Goal: Register for event/course: Sign up to attend an event or enroll in a course

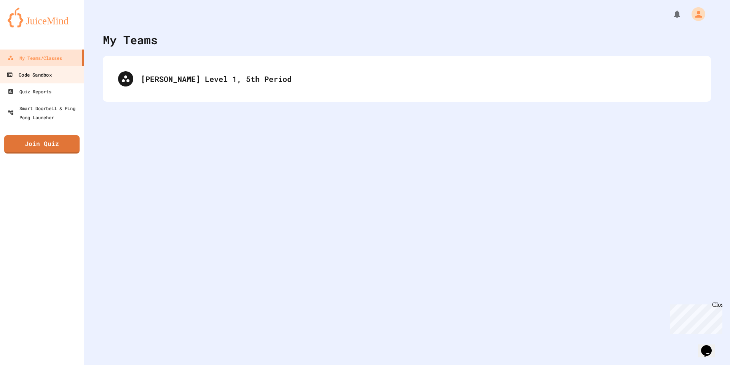
click at [14, 72] on div "Code Sandbox" at bounding box center [28, 75] width 45 height 10
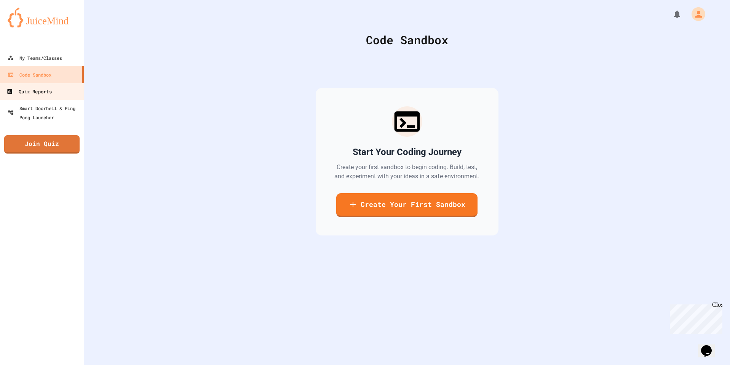
click at [45, 94] on div "Quiz Reports" at bounding box center [28, 92] width 45 height 10
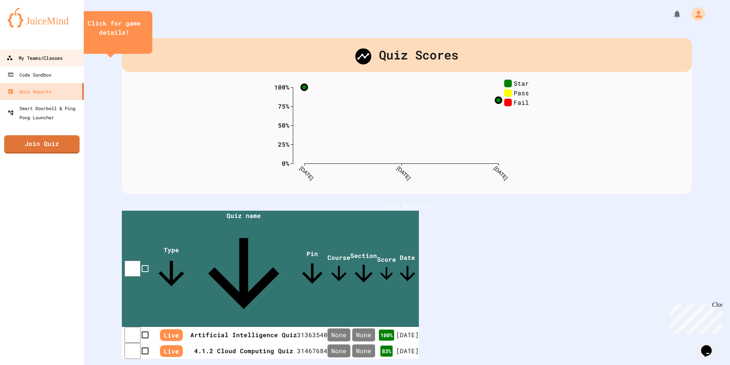
click at [22, 54] on div "My Teams/Classes" at bounding box center [34, 58] width 56 height 10
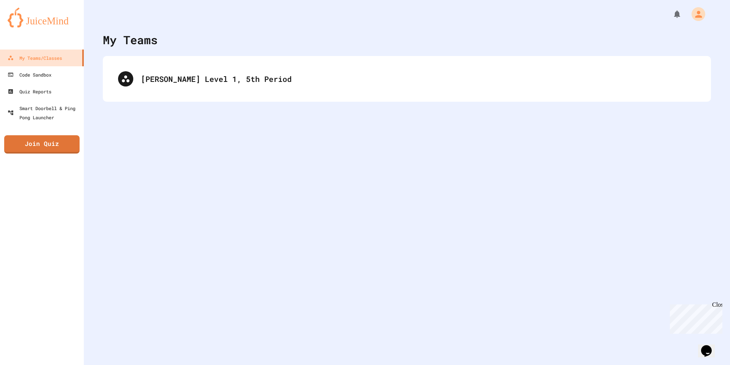
click at [718, 307] on div "Close" at bounding box center [717, 306] width 10 height 10
click at [674, 14] on icon "My Notifications" at bounding box center [677, 14] width 6 height 8
click at [671, 14] on div at bounding box center [365, 182] width 730 height 365
click at [688, 10] on button "My Account" at bounding box center [698, 13] width 21 height 21
click at [690, 11] on div at bounding box center [365, 182] width 730 height 365
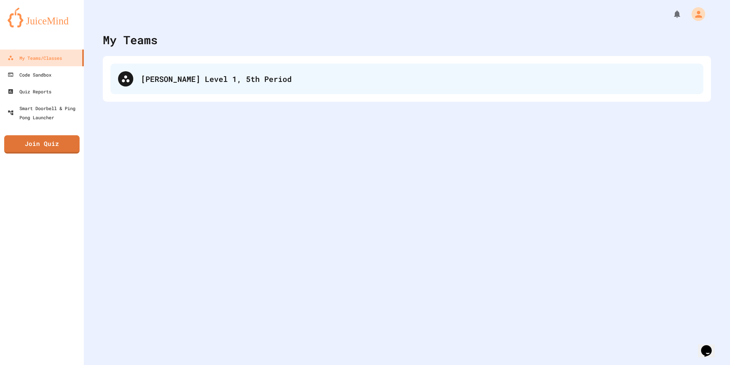
click at [263, 82] on div "[PERSON_NAME] Level 1, 5th Period" at bounding box center [418, 78] width 555 height 11
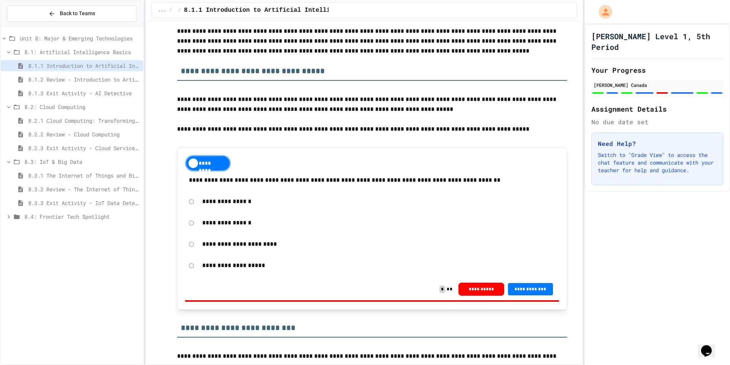
scroll to position [2262, 0]
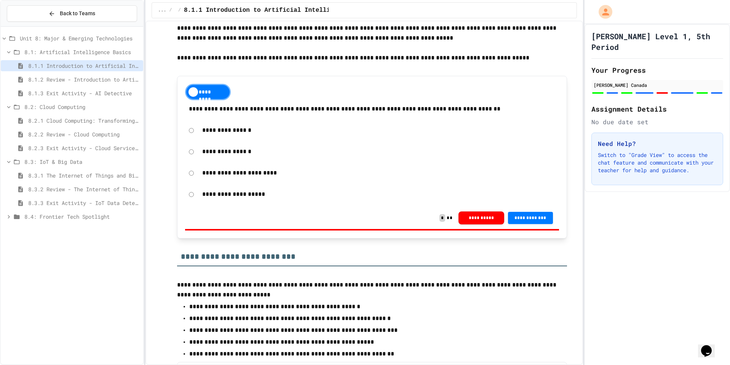
click at [223, 89] on div "*********" at bounding box center [208, 92] width 46 height 16
click at [223, 86] on div "********" at bounding box center [208, 92] width 46 height 16
click at [530, 218] on span "**********" at bounding box center [530, 217] width 33 height 6
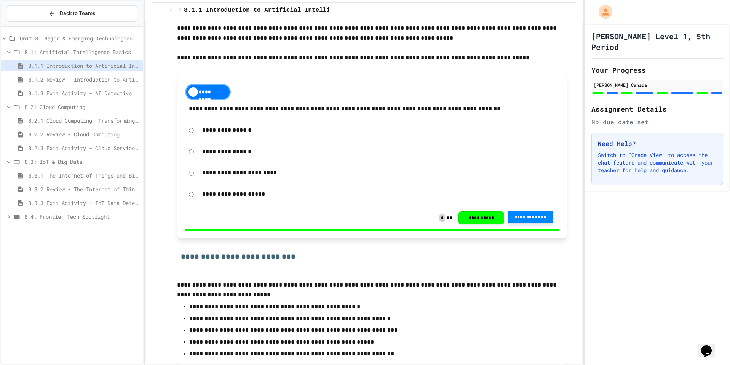
click at [43, 78] on span "8.1.2 Review - Introduction to Artificial Intelligence" at bounding box center [84, 79] width 112 height 8
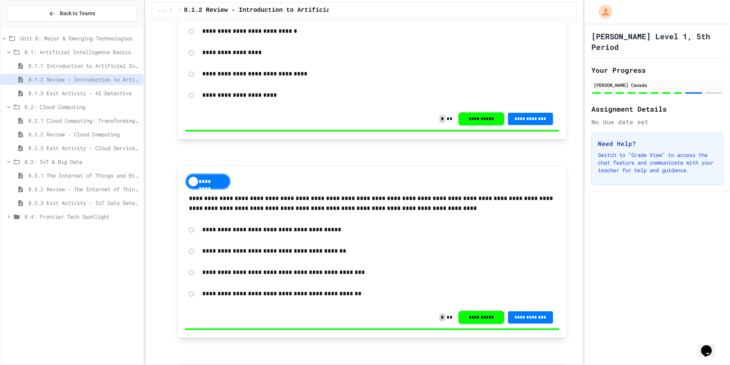
scroll to position [1568, 0]
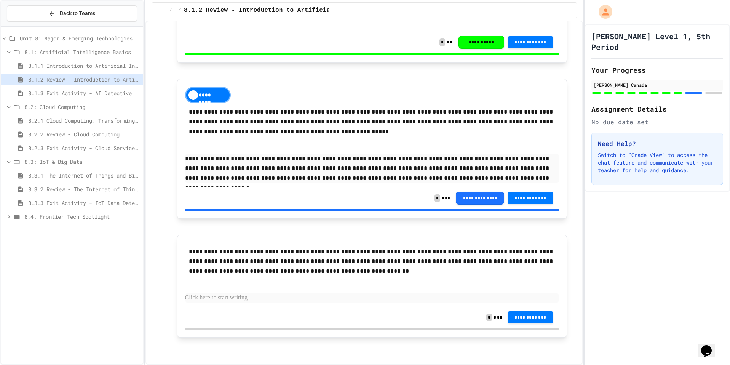
click at [273, 295] on p at bounding box center [372, 298] width 374 height 10
click at [62, 102] on div "8.2: Cloud Computing" at bounding box center [72, 106] width 142 height 11
click at [62, 99] on div "8.1.3 Exit Activity - AI Detective" at bounding box center [72, 95] width 142 height 14
click at [63, 97] on div "8.1.3 Exit Activity - AI Detective" at bounding box center [72, 93] width 142 height 11
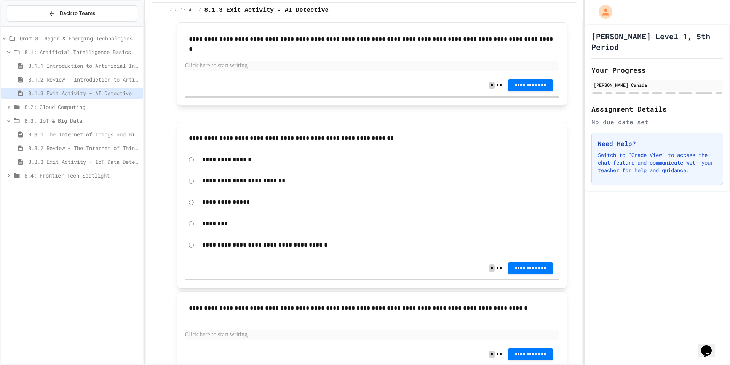
scroll to position [838, 0]
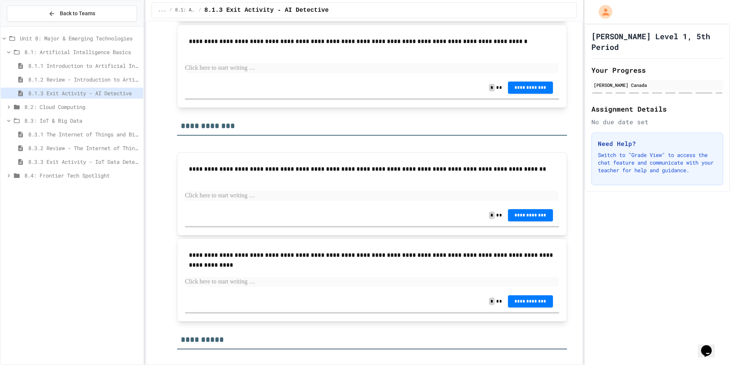
click at [105, 109] on span "8.2: Cloud Computing" at bounding box center [82, 107] width 116 height 8
click at [100, 126] on div "8.2.1 Cloud Computing: Transforming the Digital World" at bounding box center [72, 122] width 142 height 14
click at [102, 123] on span "8.2.1 Cloud Computing: Transforming the Digital World" at bounding box center [84, 121] width 112 height 8
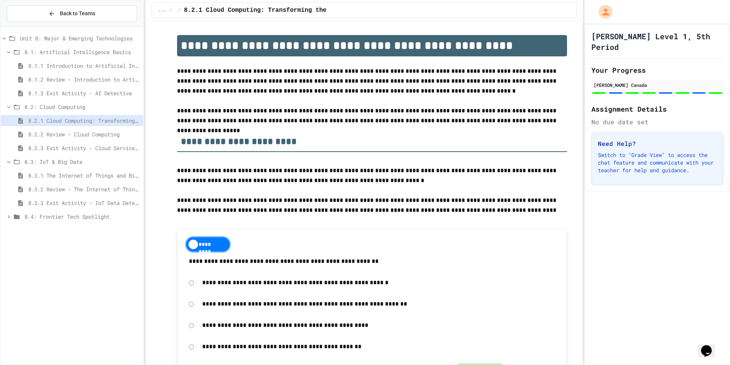
click at [103, 130] on div "8.2.2 Review - Cloud Computing" at bounding box center [72, 134] width 142 height 11
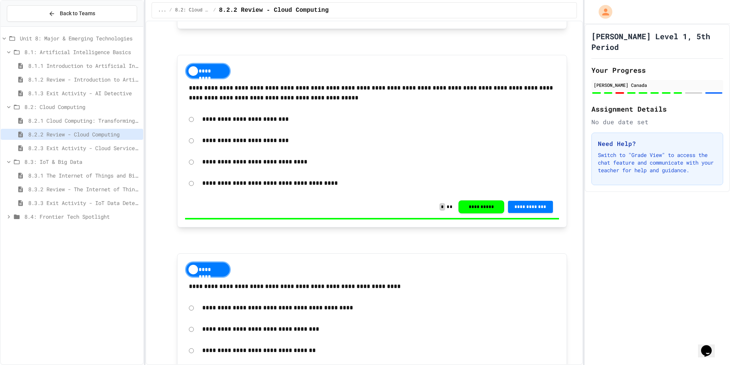
scroll to position [343, 0]
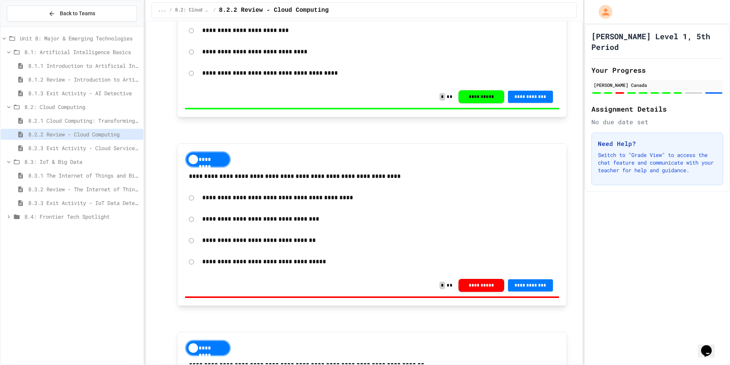
click at [207, 165] on div "*********" at bounding box center [208, 159] width 46 height 16
click at [207, 165] on div "********" at bounding box center [208, 159] width 46 height 16
click at [540, 283] on span "**********" at bounding box center [530, 284] width 33 height 6
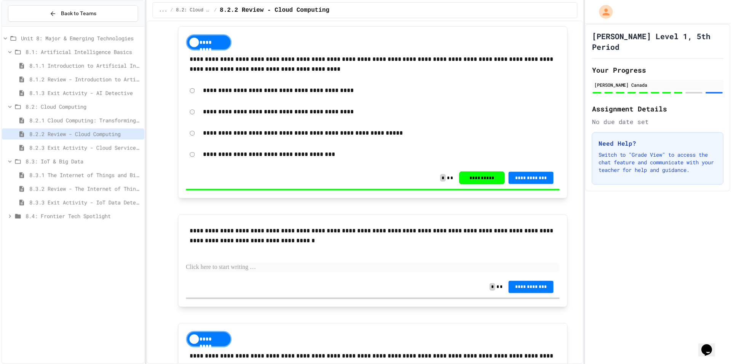
scroll to position [1409, 0]
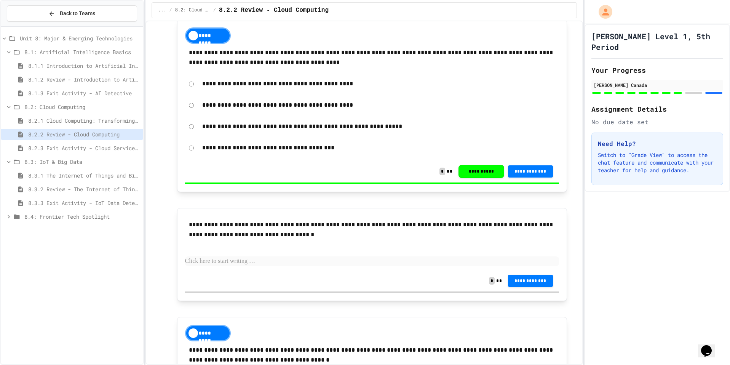
click at [24, 3] on div "Back to Teams" at bounding box center [72, 14] width 142 height 26
click at [24, 6] on button "Back to Teams" at bounding box center [72, 13] width 130 height 16
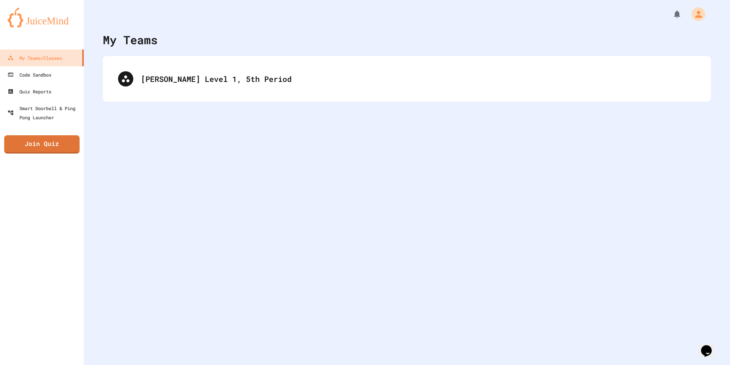
click at [24, 8] on img at bounding box center [42, 18] width 69 height 20
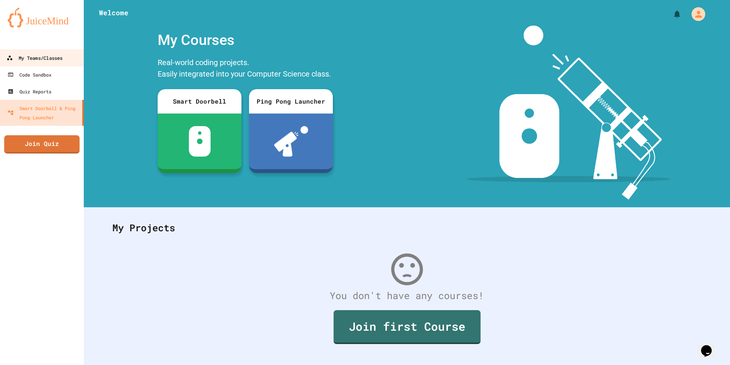
click at [43, 58] on div "My Teams/Classes" at bounding box center [34, 58] width 56 height 10
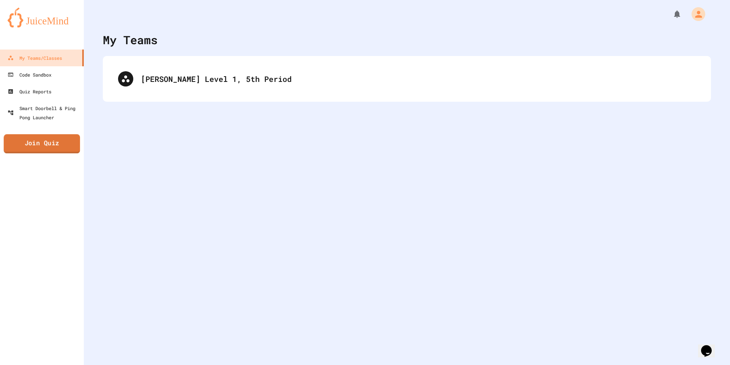
click at [24, 144] on link "Join Quiz" at bounding box center [42, 143] width 77 height 19
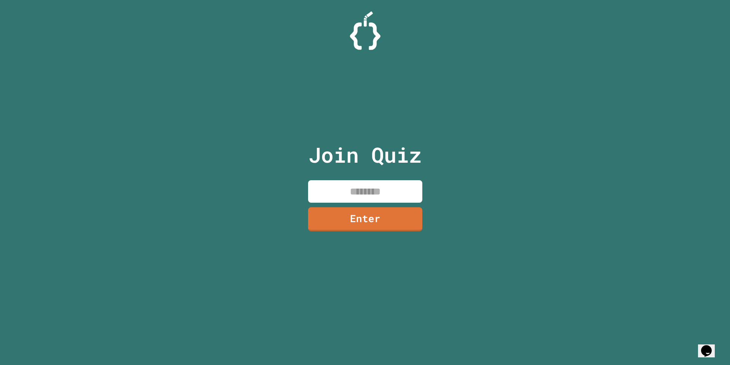
click at [369, 193] on input at bounding box center [365, 191] width 114 height 22
type input "********"
drag, startPoint x: 399, startPoint y: 202, endPoint x: 395, endPoint y: 208, distance: 7.6
click at [399, 203] on input "********" at bounding box center [365, 191] width 114 height 22
click at [395, 208] on link "Enter" at bounding box center [364, 218] width 107 height 25
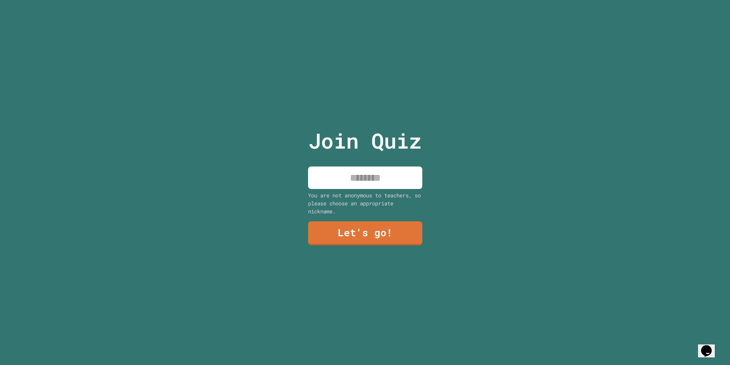
click at [361, 167] on input at bounding box center [365, 177] width 114 height 22
type input "*****"
click at [354, 222] on link "Let's go!" at bounding box center [364, 232] width 113 height 25
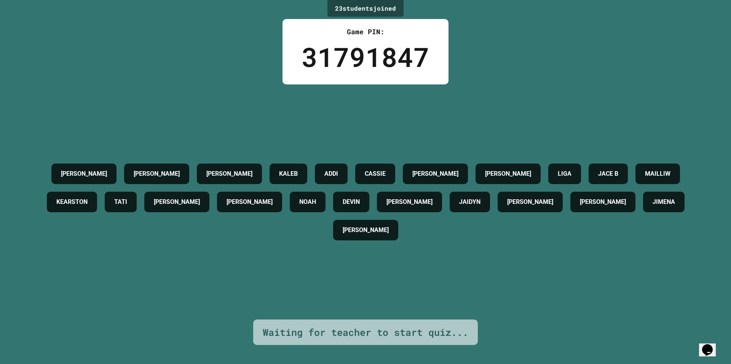
click at [495, 160] on div "[PERSON_NAME] [PERSON_NAME] [PERSON_NAME] [PERSON_NAME] [PERSON_NAME] LIGA JACE…" at bounding box center [365, 202] width 693 height 85
drag, startPoint x: 494, startPoint y: 149, endPoint x: 485, endPoint y: 152, distance: 9.8
click at [493, 160] on div "[PERSON_NAME] [PERSON_NAME] [PERSON_NAME] [PERSON_NAME] [PERSON_NAME] LIGA JACE…" at bounding box center [365, 202] width 693 height 85
click at [316, 204] on h4 "NOAH" at bounding box center [307, 202] width 17 height 9
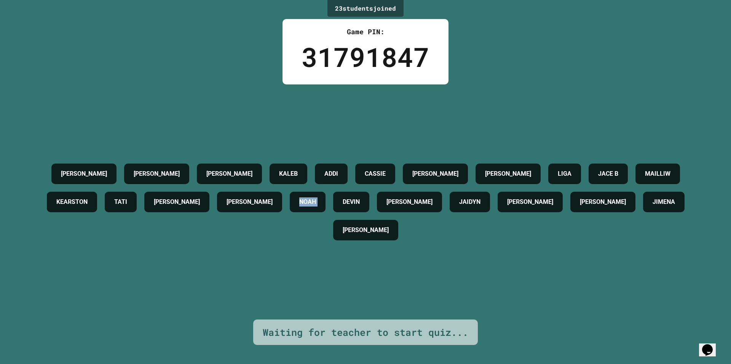
click at [316, 204] on h4 "NOAH" at bounding box center [307, 202] width 17 height 9
drag, startPoint x: 373, startPoint y: 256, endPoint x: 369, endPoint y: 276, distance: 20.2
click at [369, 276] on div "[PERSON_NAME] [PERSON_NAME] [PERSON_NAME] [PERSON_NAME] [PERSON_NAME] LIGA JACE…" at bounding box center [365, 202] width 693 height 235
click at [367, 280] on div "[PERSON_NAME] [PERSON_NAME] [PERSON_NAME] [PERSON_NAME] [PERSON_NAME] LIGA JACE…" at bounding box center [365, 202] width 693 height 235
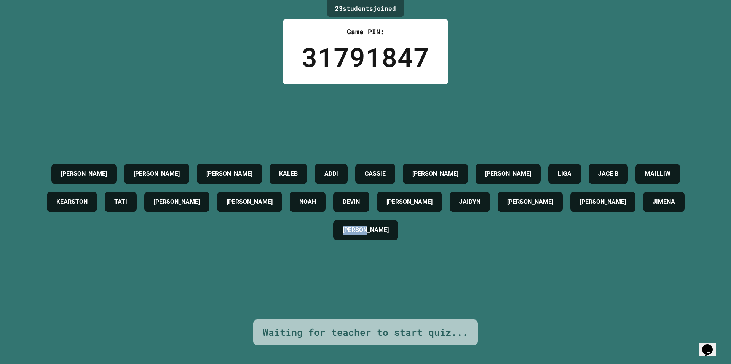
click at [367, 280] on div "[PERSON_NAME] [PERSON_NAME] [PERSON_NAME] [PERSON_NAME] [PERSON_NAME] LIGA JACE…" at bounding box center [365, 202] width 693 height 235
click at [366, 279] on div "[PERSON_NAME] [PERSON_NAME] [PERSON_NAME] [PERSON_NAME] [PERSON_NAME] LIGA JACE…" at bounding box center [365, 202] width 693 height 235
click at [363, 281] on div "[PERSON_NAME] [PERSON_NAME] [PERSON_NAME] [PERSON_NAME] [PERSON_NAME] LIGA JACE…" at bounding box center [365, 202] width 693 height 235
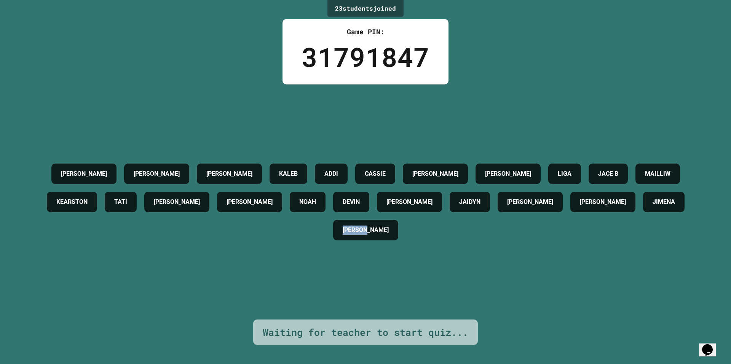
click at [363, 281] on div "[PERSON_NAME] [PERSON_NAME] [PERSON_NAME] [PERSON_NAME] [PERSON_NAME] LIGA JACE…" at bounding box center [365, 202] width 693 height 235
drag, startPoint x: 365, startPoint y: 281, endPoint x: 391, endPoint y: 289, distance: 27.7
click at [391, 289] on div "[PERSON_NAME] [PERSON_NAME] [PERSON_NAME] [PERSON_NAME] [PERSON_NAME] LIGA JACE…" at bounding box center [365, 202] width 693 height 235
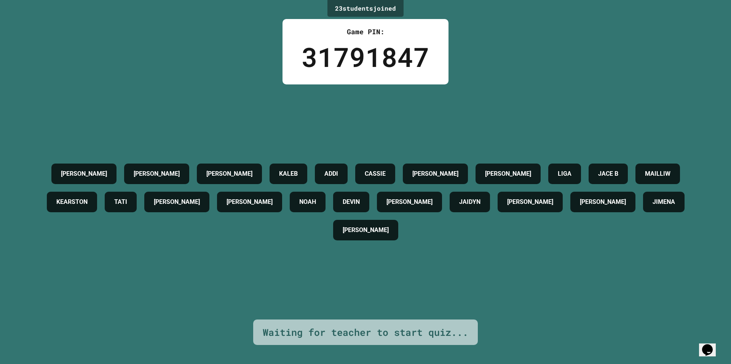
click at [391, 289] on div "[PERSON_NAME] [PERSON_NAME] [PERSON_NAME] [PERSON_NAME] [PERSON_NAME] LIGA JACE…" at bounding box center [365, 202] width 693 height 235
drag, startPoint x: 391, startPoint y: 289, endPoint x: 408, endPoint y: 301, distance: 21.1
click at [408, 301] on div "[PERSON_NAME] [PERSON_NAME] [PERSON_NAME] [PERSON_NAME] [PERSON_NAME] LIGA JACE…" at bounding box center [365, 202] width 693 height 235
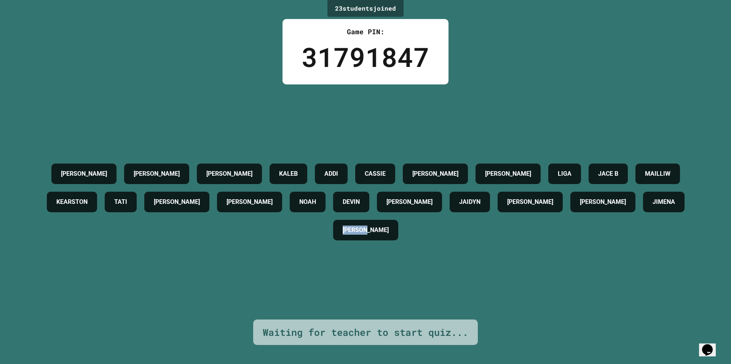
click at [408, 301] on div "[PERSON_NAME] [PERSON_NAME] [PERSON_NAME] [PERSON_NAME] [PERSON_NAME] LIGA JACE…" at bounding box center [365, 202] width 693 height 235
drag, startPoint x: 408, startPoint y: 301, endPoint x: 585, endPoint y: 243, distance: 185.6
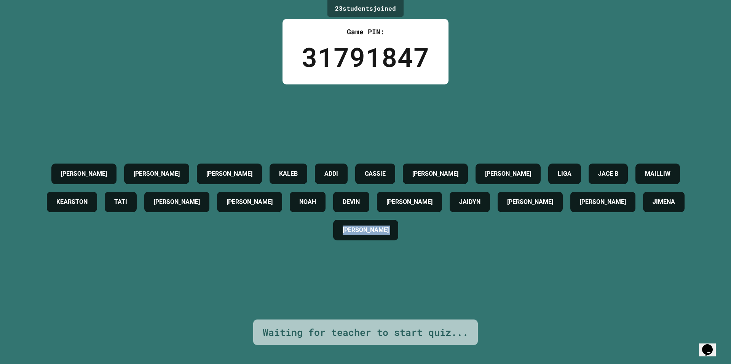
click at [586, 243] on div "[PERSON_NAME] [PERSON_NAME] [PERSON_NAME] [PERSON_NAME] [PERSON_NAME] LIGA JACE…" at bounding box center [365, 202] width 693 height 85
click at [433, 198] on h4 "[PERSON_NAME]" at bounding box center [410, 202] width 46 height 9
drag, startPoint x: 451, startPoint y: 197, endPoint x: 650, endPoint y: 288, distance: 218.8
click at [650, 288] on div "[PERSON_NAME] [PERSON_NAME] [PERSON_NAME] [PERSON_NAME] [PERSON_NAME] LIGA JACE…" at bounding box center [365, 202] width 693 height 235
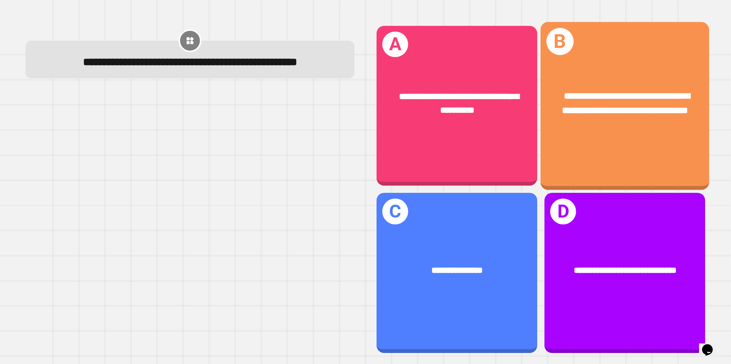
click at [661, 71] on div "**********" at bounding box center [625, 103] width 169 height 65
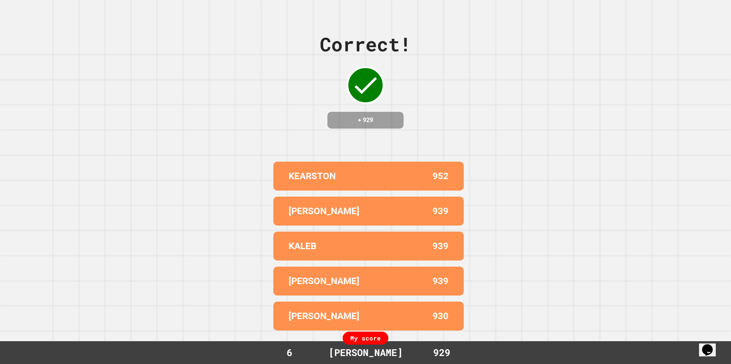
click at [212, 227] on div "Correct! + 929 [PERSON_NAME] 952 [PERSON_NAME][GEOGRAPHIC_DATA][PERSON_NAME] 93…" at bounding box center [365, 182] width 731 height 364
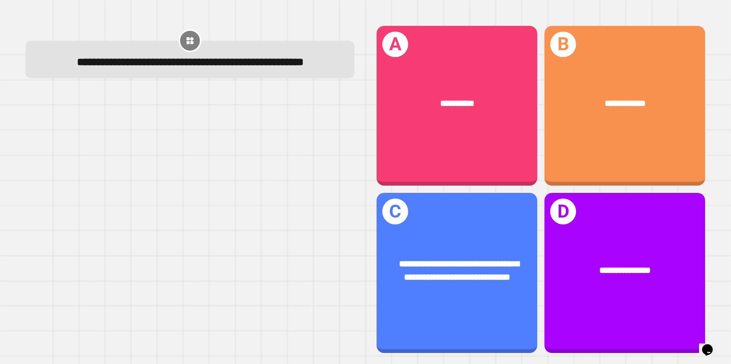
click at [408, 240] on div "**********" at bounding box center [457, 271] width 161 height 62
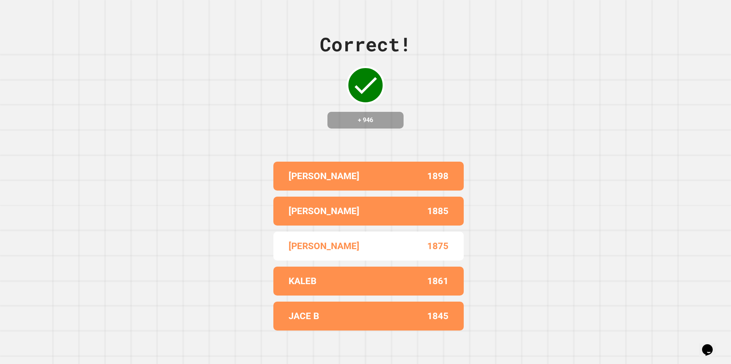
click at [540, 219] on div "Correct! + 946 [PERSON_NAME] 1898 [PERSON_NAME] 1885 [PERSON_NAME] 1875 [PERSON…" at bounding box center [365, 182] width 731 height 364
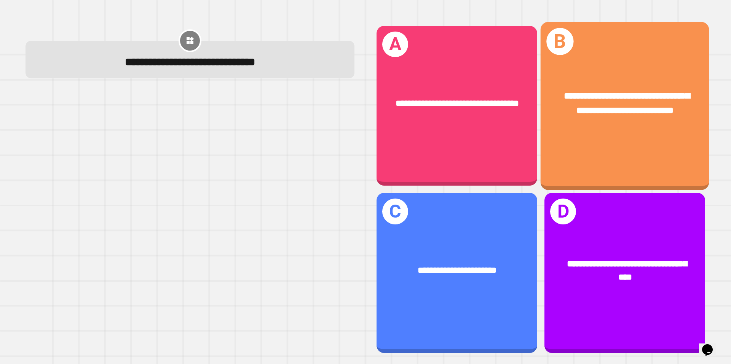
click at [655, 102] on span "**********" at bounding box center [627, 103] width 126 height 24
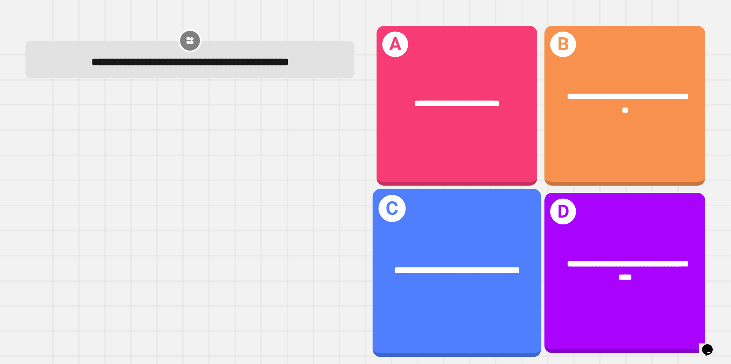
click at [468, 266] on span "**********" at bounding box center [457, 270] width 126 height 9
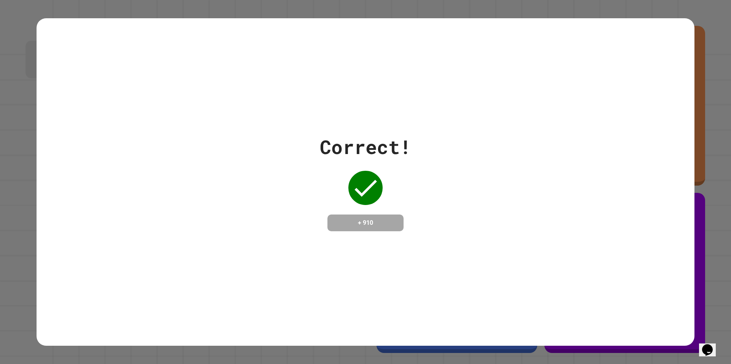
drag, startPoint x: 12, startPoint y: 240, endPoint x: 99, endPoint y: 254, distance: 87.9
click at [95, 254] on div "Correct! + 910" at bounding box center [365, 182] width 731 height 364
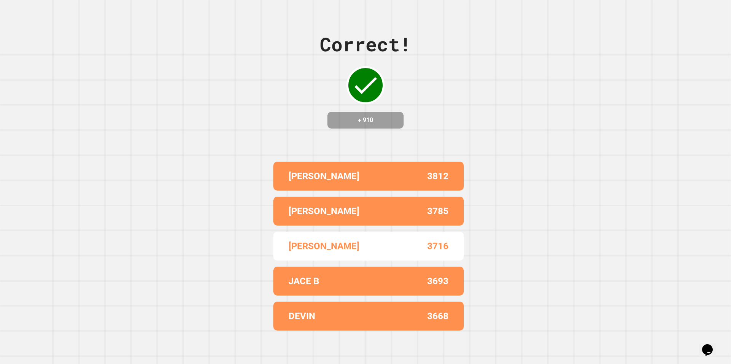
drag, startPoint x: 349, startPoint y: 144, endPoint x: 328, endPoint y: 146, distance: 21.1
click at [328, 146] on div "Correct! + 910 [PERSON_NAME] 3812 [PERSON_NAME] 3785 [PERSON_NAME] 3716 JACE B …" at bounding box center [365, 182] width 731 height 364
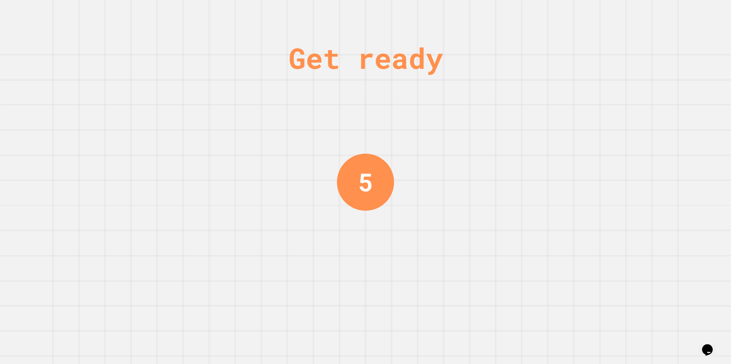
drag, startPoint x: 328, startPoint y: 146, endPoint x: 321, endPoint y: 144, distance: 7.6
click at [321, 144] on div "Get ready 5" at bounding box center [365, 182] width 731 height 364
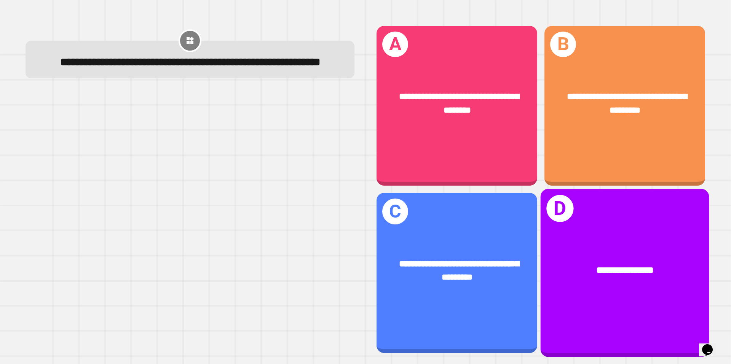
click at [629, 281] on div "**********" at bounding box center [625, 271] width 169 height 51
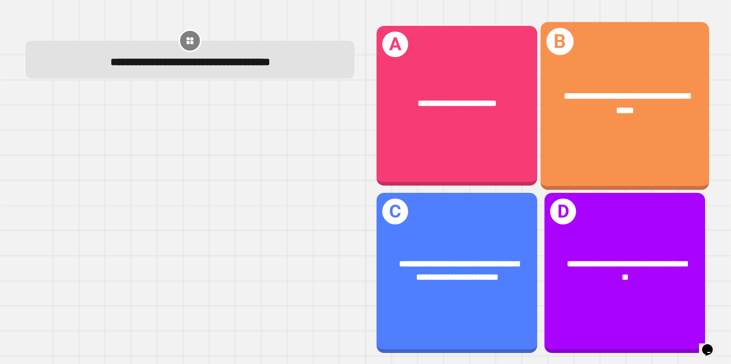
click at [574, 141] on div "**********" at bounding box center [625, 106] width 169 height 168
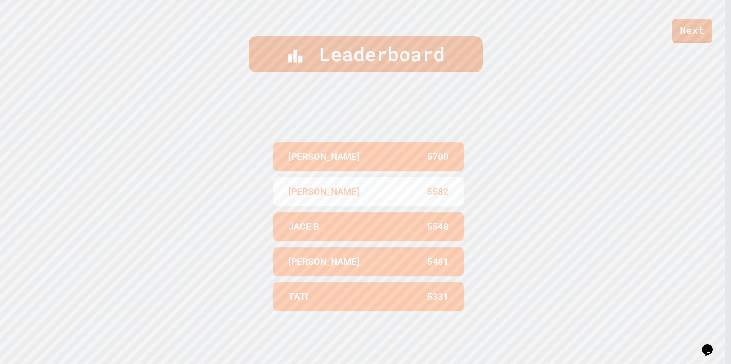
scroll to position [367, 0]
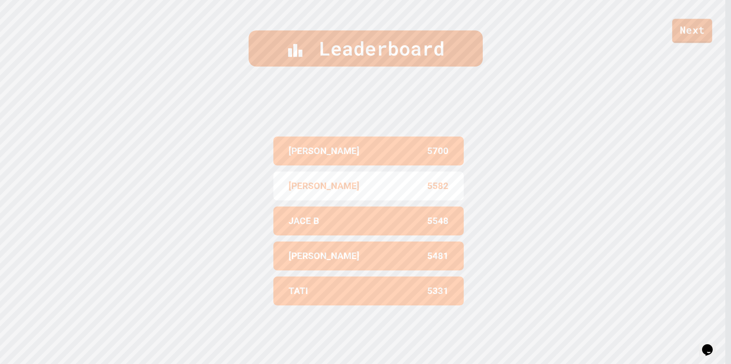
click at [688, 39] on link "Next" at bounding box center [693, 29] width 34 height 25
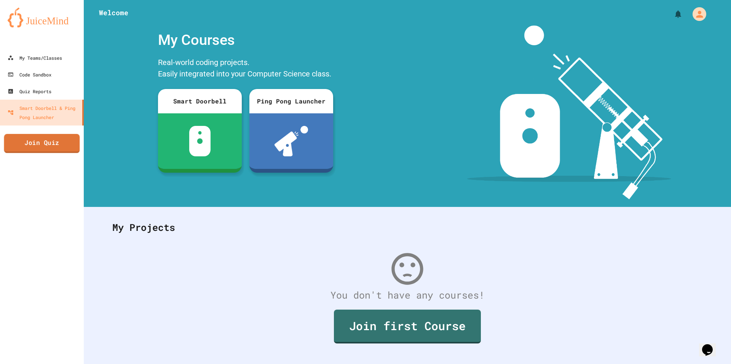
click at [45, 144] on link "Join Quiz" at bounding box center [42, 143] width 76 height 19
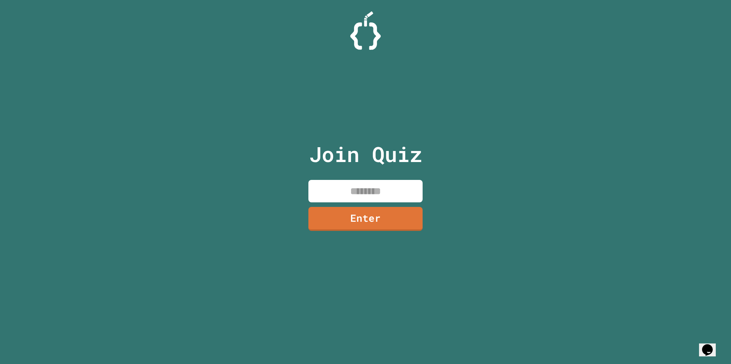
click at [339, 179] on div "Join Quiz Enter" at bounding box center [366, 182] width 128 height 326
drag, startPoint x: 344, startPoint y: 180, endPoint x: 343, endPoint y: 176, distance: 4.7
click at [343, 187] on input at bounding box center [365, 191] width 114 height 22
type input "********"
click at [412, 217] on link "Enter" at bounding box center [365, 217] width 105 height 25
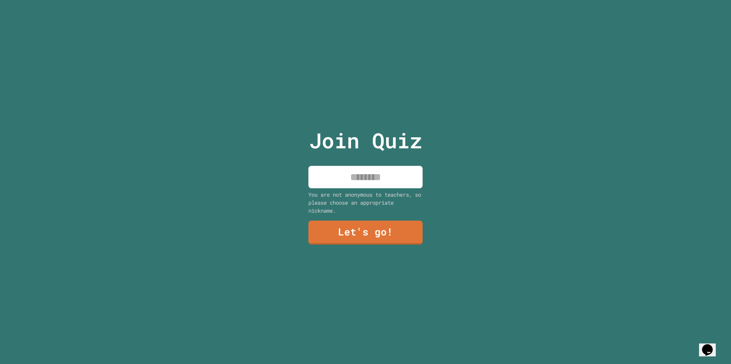
click at [401, 181] on input at bounding box center [365, 177] width 114 height 22
type input "*****"
click at [380, 222] on link "Let's go!" at bounding box center [365, 231] width 105 height 25
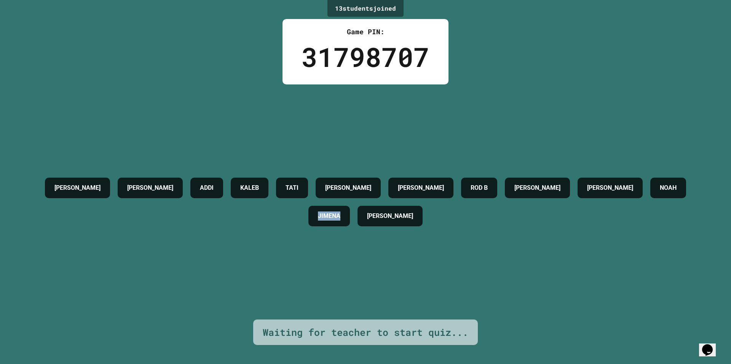
click at [326, 221] on h4 "JIMENA" at bounding box center [329, 216] width 22 height 9
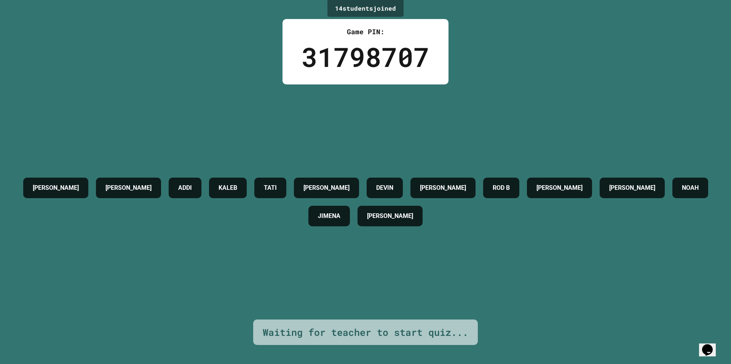
click at [672, 198] on div "NOAH" at bounding box center [690, 188] width 36 height 21
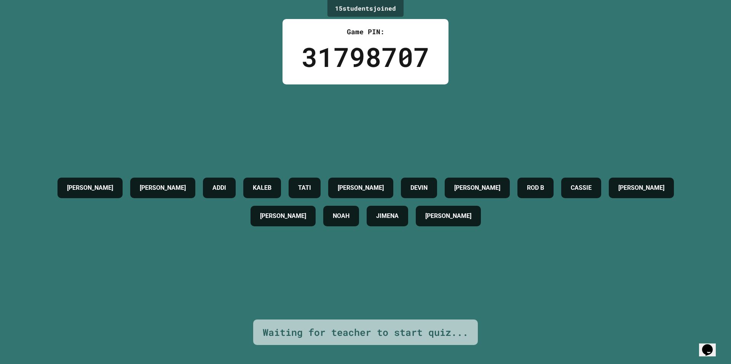
click at [556, 200] on div "[PERSON_NAME] [PERSON_NAME] [PERSON_NAME] [PERSON_NAME] B [PERSON_NAME] [PERSON…" at bounding box center [365, 202] width 693 height 56
click at [540, 196] on div "[PERSON_NAME] [PERSON_NAME] [PERSON_NAME] [PERSON_NAME] B [PERSON_NAME] [PERSON…" at bounding box center [365, 202] width 693 height 56
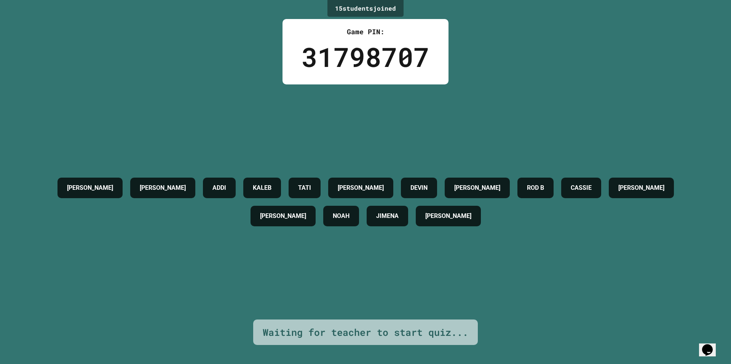
click at [540, 196] on div "[PERSON_NAME] [PERSON_NAME] [PERSON_NAME] [PERSON_NAME] B [PERSON_NAME] [PERSON…" at bounding box center [365, 202] width 693 height 56
drag, startPoint x: 540, startPoint y: 196, endPoint x: 535, endPoint y: 203, distance: 9.0
click at [535, 203] on div "[PERSON_NAME] [PERSON_NAME] [PERSON_NAME] [PERSON_NAME] B [PERSON_NAME] [PERSON…" at bounding box center [365, 202] width 693 height 56
click at [528, 189] on h4 "ROD B" at bounding box center [535, 188] width 17 height 9
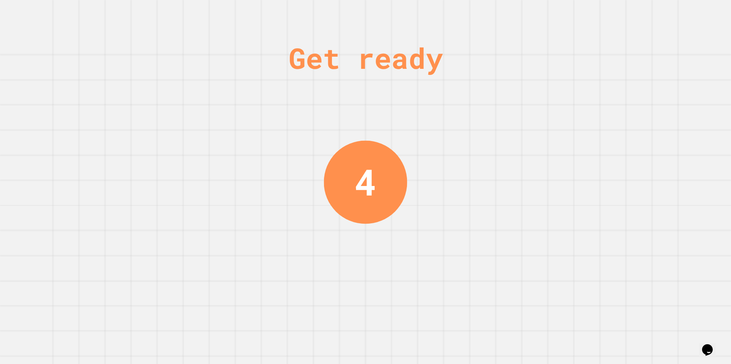
click at [569, 157] on div "Get ready 4" at bounding box center [365, 182] width 731 height 364
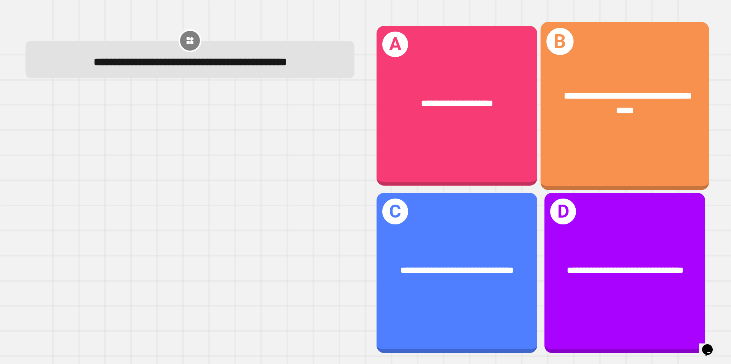
click at [553, 154] on div "**********" at bounding box center [625, 106] width 169 height 168
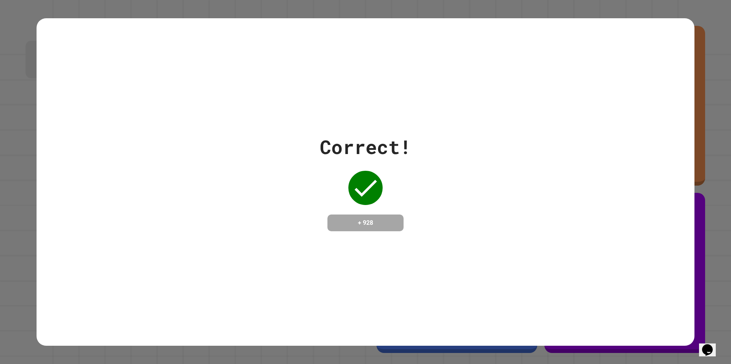
drag, startPoint x: 530, startPoint y: 182, endPoint x: 507, endPoint y: 179, distance: 23.4
click at [507, 179] on div "Correct! + 928" at bounding box center [366, 182] width 658 height 99
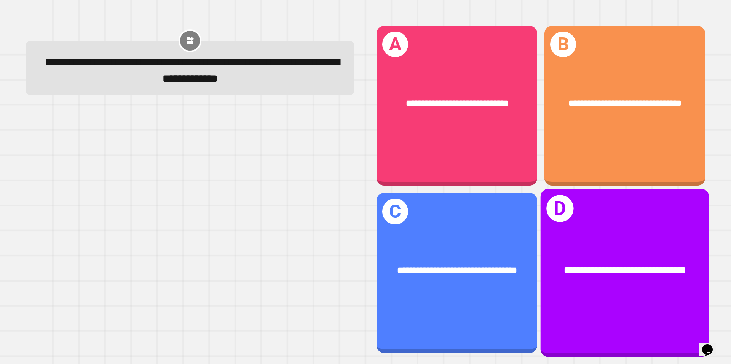
click at [555, 224] on div "**********" at bounding box center [625, 273] width 169 height 168
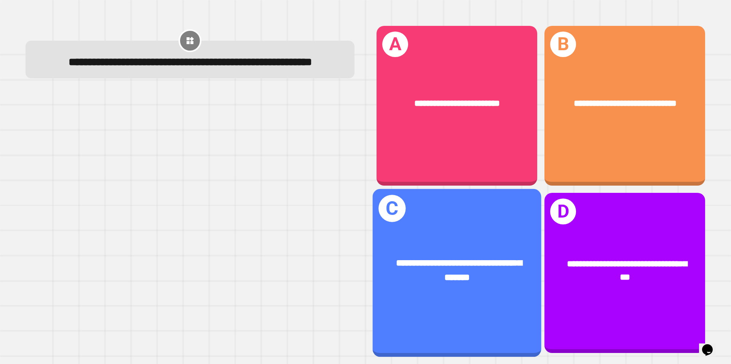
click at [481, 227] on div "**********" at bounding box center [457, 273] width 169 height 168
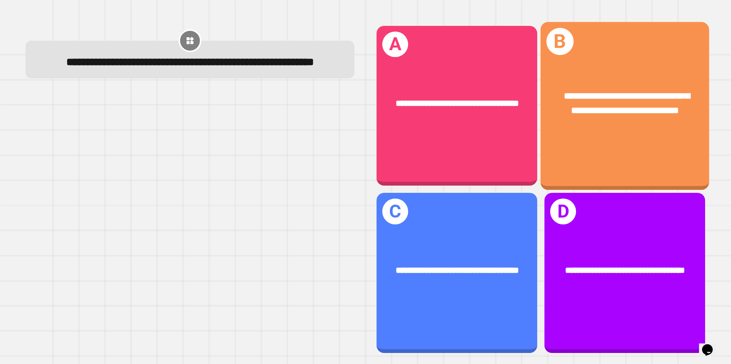
click at [622, 129] on div "**********" at bounding box center [625, 103] width 169 height 65
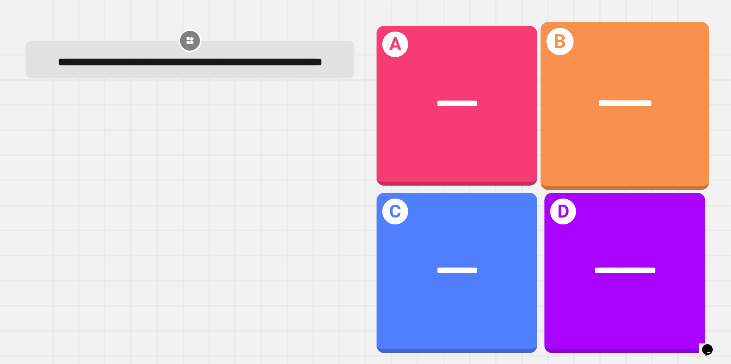
click at [570, 158] on div "**********" at bounding box center [625, 106] width 169 height 168
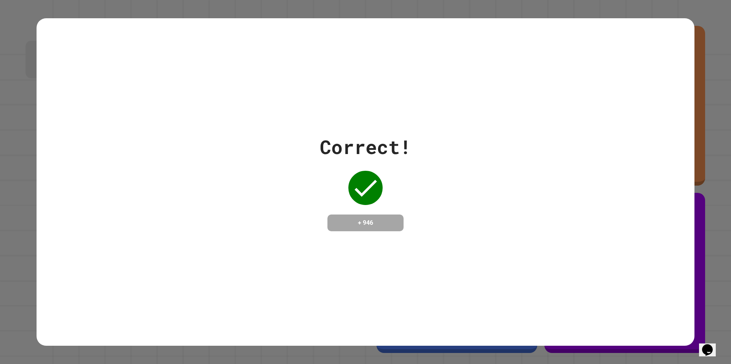
click at [562, 188] on div "Correct! + 946" at bounding box center [366, 182] width 658 height 99
drag, startPoint x: 562, startPoint y: 188, endPoint x: 548, endPoint y: 180, distance: 16.5
click at [548, 180] on div "Correct! + 946" at bounding box center [366, 182] width 658 height 99
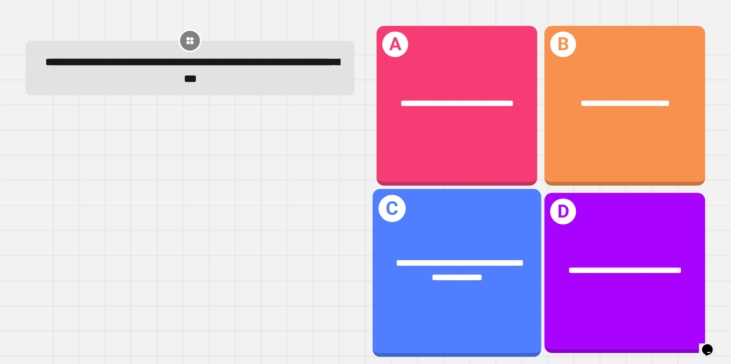
click at [499, 219] on div "**********" at bounding box center [457, 273] width 169 height 168
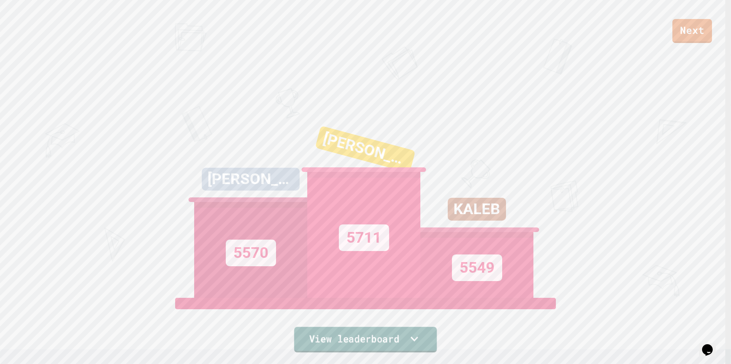
click at [334, 331] on link "View leaderboard" at bounding box center [365, 340] width 143 height 26
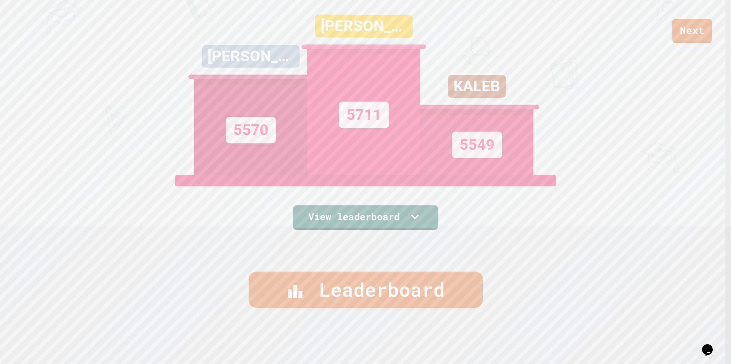
scroll to position [95, 0]
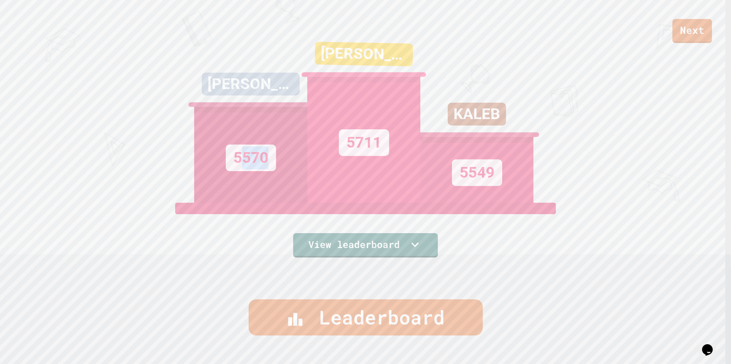
drag, startPoint x: 240, startPoint y: 156, endPoint x: 275, endPoint y: 153, distance: 34.7
click at [275, 153] on div "5570" at bounding box center [250, 155] width 113 height 96
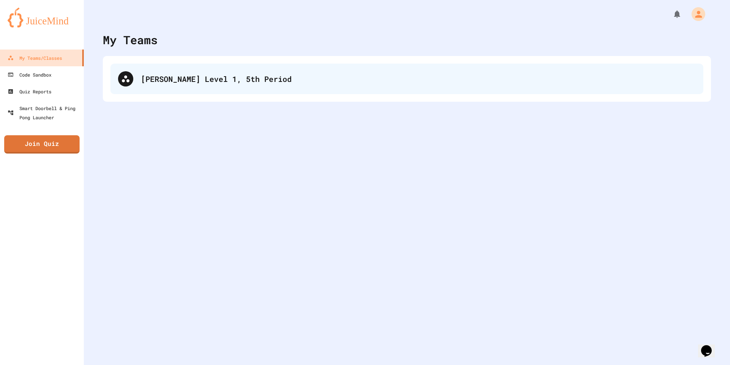
click at [188, 75] on div "[PERSON_NAME] Level 1, 5th Period" at bounding box center [406, 79] width 593 height 30
click at [168, 76] on div "[PERSON_NAME] Level 1, 5th Period" at bounding box center [418, 78] width 555 height 11
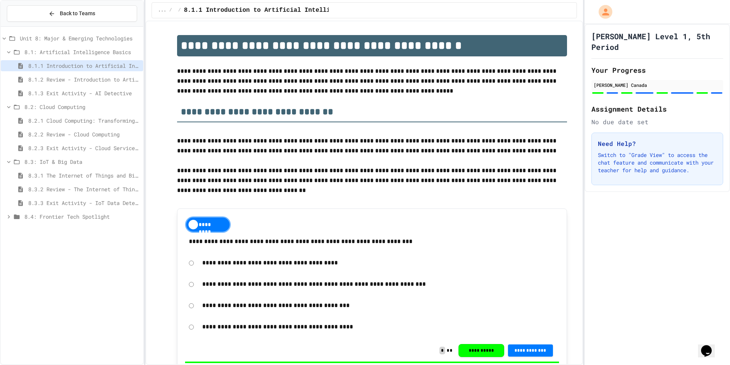
click at [18, 212] on div "8.4: Frontier Tech Spotlight" at bounding box center [72, 216] width 142 height 11
click at [30, 226] on div "8.4.1 Emerging Technologies: Shaping Our Digital Future" at bounding box center [72, 230] width 142 height 11
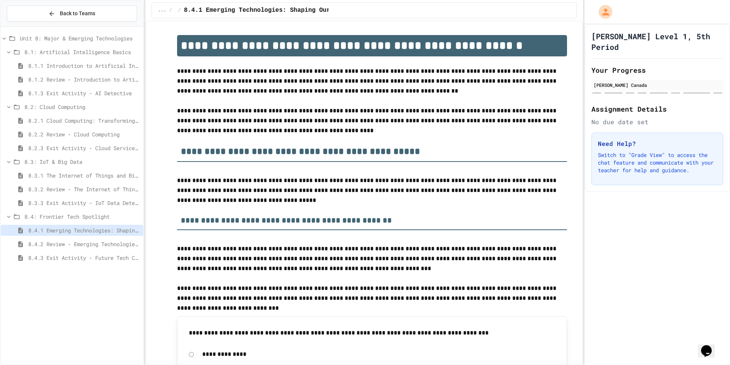
click at [10, 108] on icon at bounding box center [8, 107] width 7 height 7
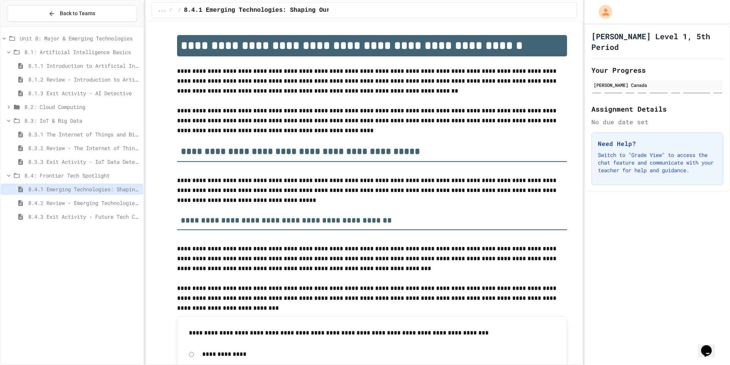
click at [6, 50] on icon at bounding box center [8, 52] width 7 height 7
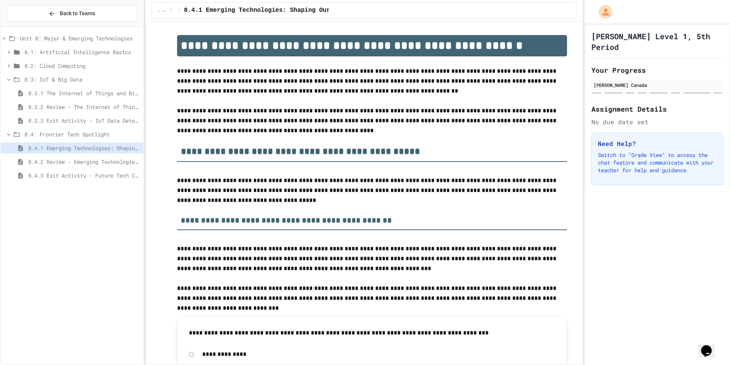
click at [9, 78] on icon at bounding box center [8, 79] width 7 height 7
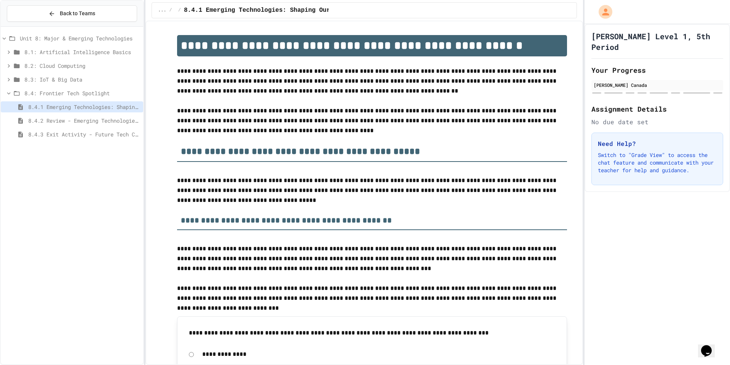
click at [11, 91] on icon at bounding box center [8, 93] width 7 height 7
